Goal: Information Seeking & Learning: Learn about a topic

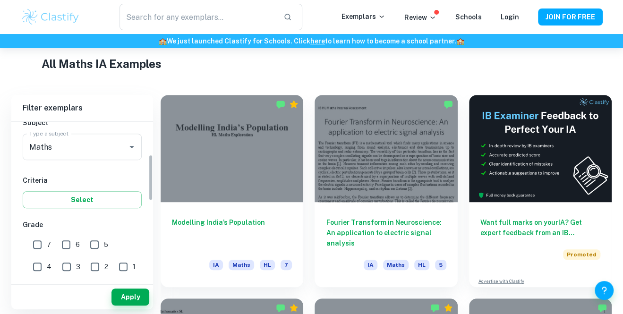
scroll to position [112, 0]
click at [35, 145] on input "Maths" at bounding box center [69, 147] width 84 height 18
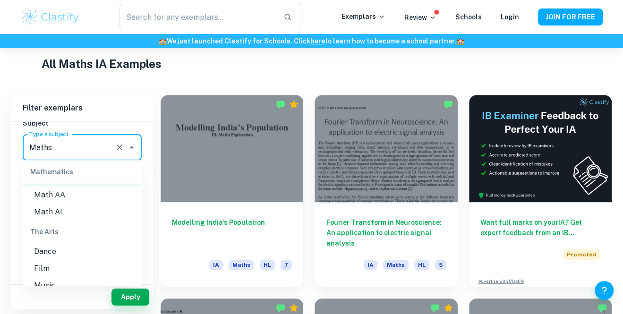
scroll to position [1312, 0]
click at [41, 211] on li "Math AI" at bounding box center [82, 209] width 119 height 17
type input "Math AI"
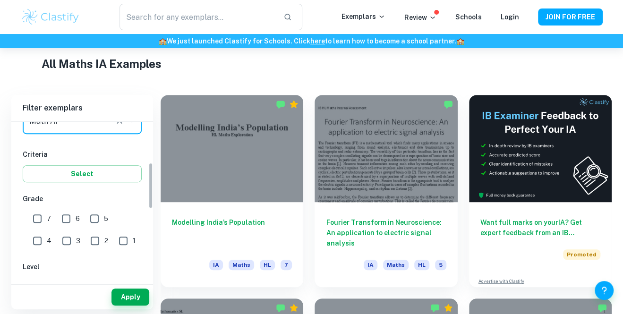
scroll to position [140, 0]
click at [30, 172] on button "Select" at bounding box center [82, 172] width 119 height 17
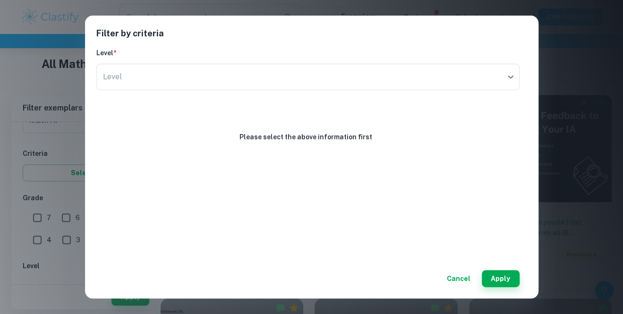
click at [27, 169] on div "Filter by criteria Level * Level ​ Level Please select the above information fi…" at bounding box center [311, 157] width 623 height 314
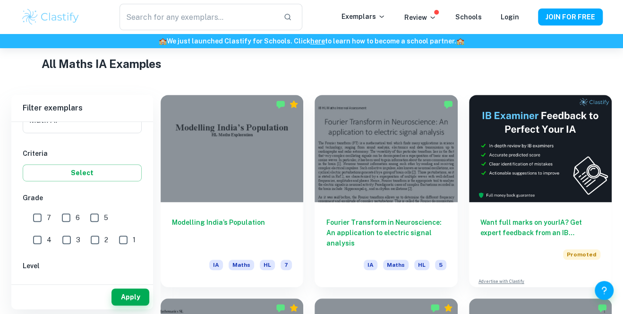
click at [25, 167] on div "Filter by criteria Level * Level ​ Level Please select the above information fi…" at bounding box center [311, 157] width 623 height 314
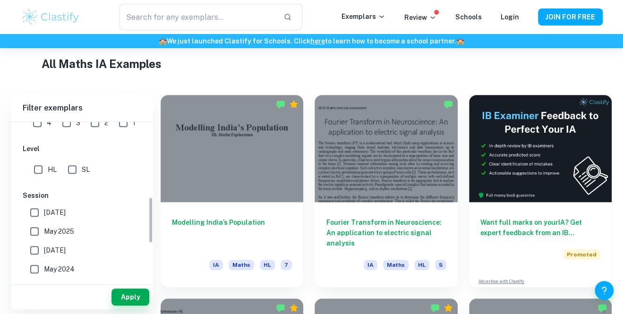
scroll to position [257, 0]
click at [125, 302] on button "Apply" at bounding box center [130, 297] width 38 height 17
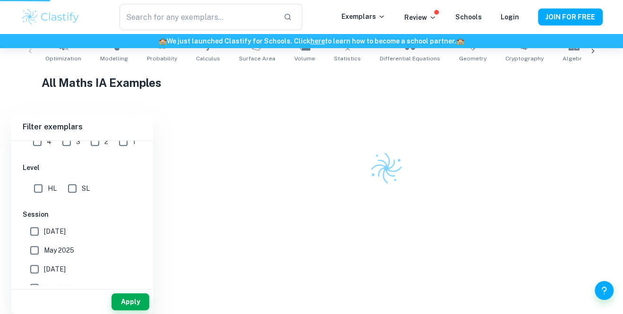
scroll to position [195, 0]
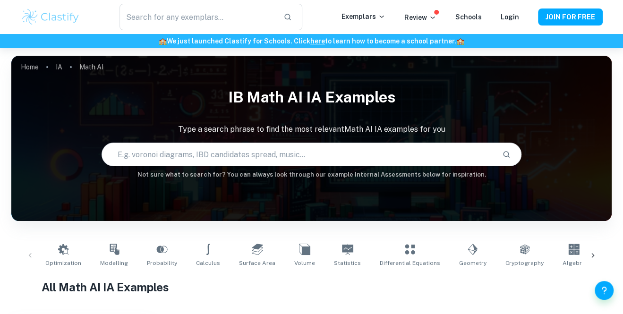
click at [139, 154] on input "text" at bounding box center [298, 154] width 393 height 26
type input "Flower"
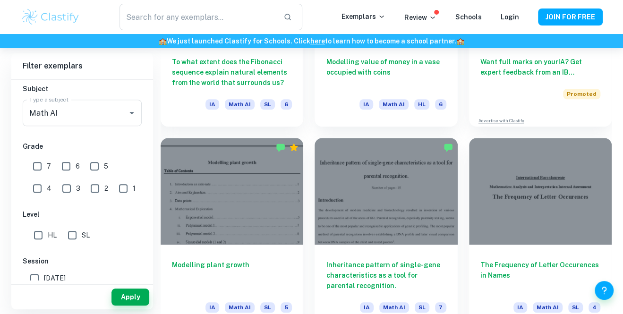
scroll to position [380, 0]
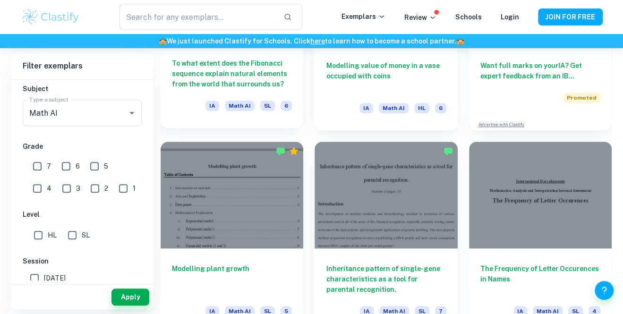
click at [185, 82] on h6 "To what extent does the Fibonacci sequence explain natural elements from the wo…" at bounding box center [232, 73] width 120 height 31
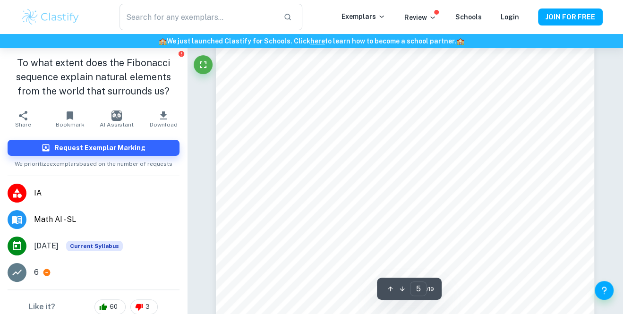
scroll to position [889, 0]
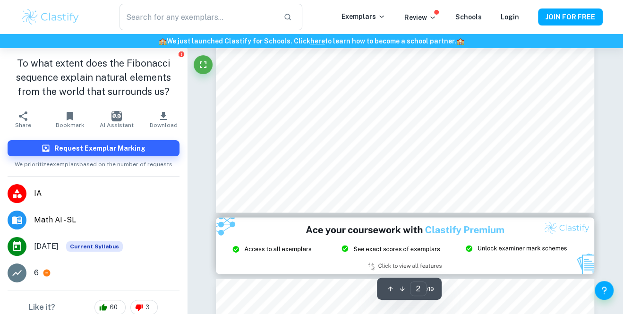
type input "1"
